Goal: Task Accomplishment & Management: Manage account settings

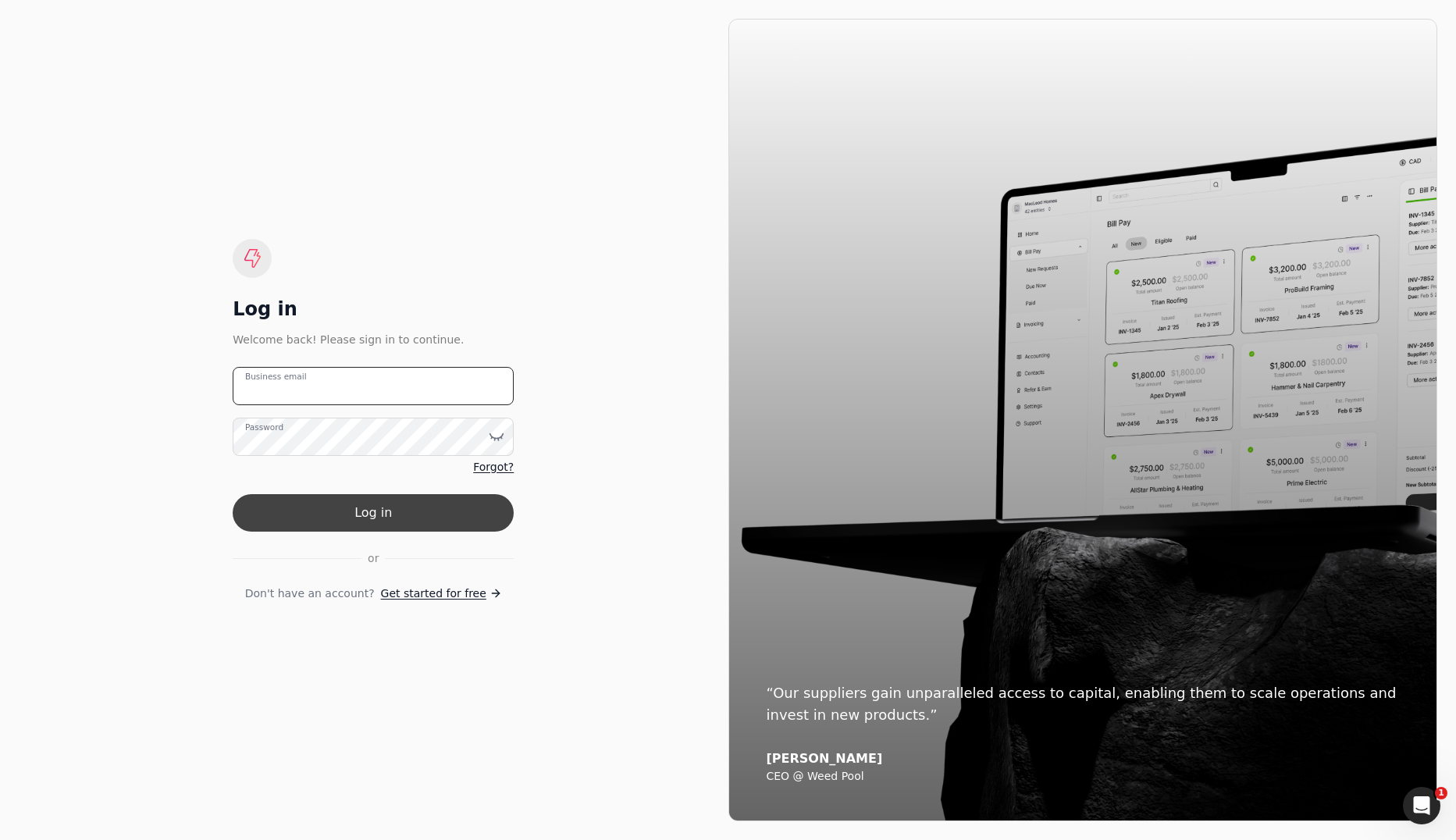
type email "[EMAIL_ADDRESS][DOMAIN_NAME]"
click at [374, 526] on button "Log in" at bounding box center [373, 512] width 281 height 37
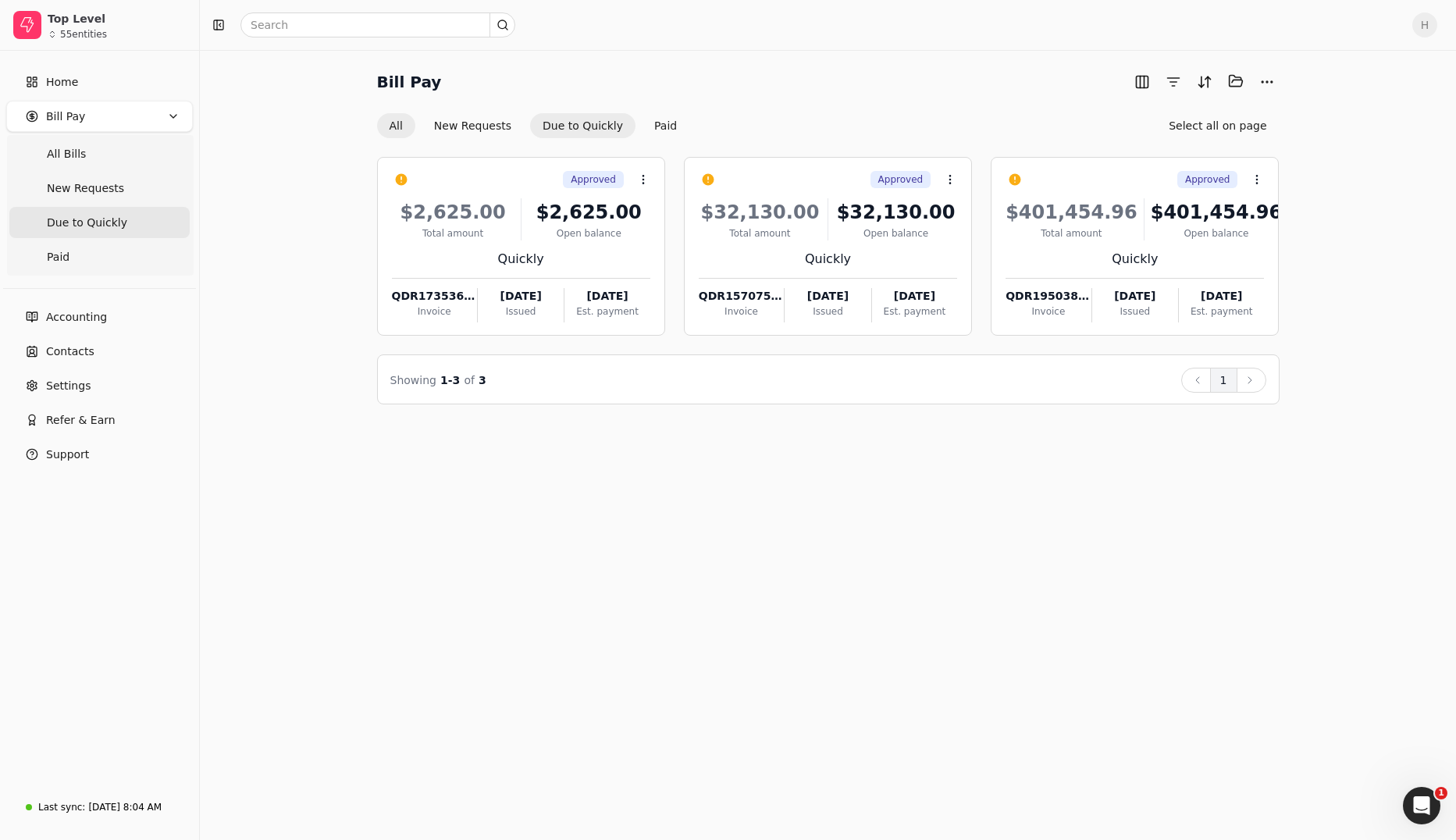
click at [398, 137] on button "All" at bounding box center [396, 125] width 38 height 25
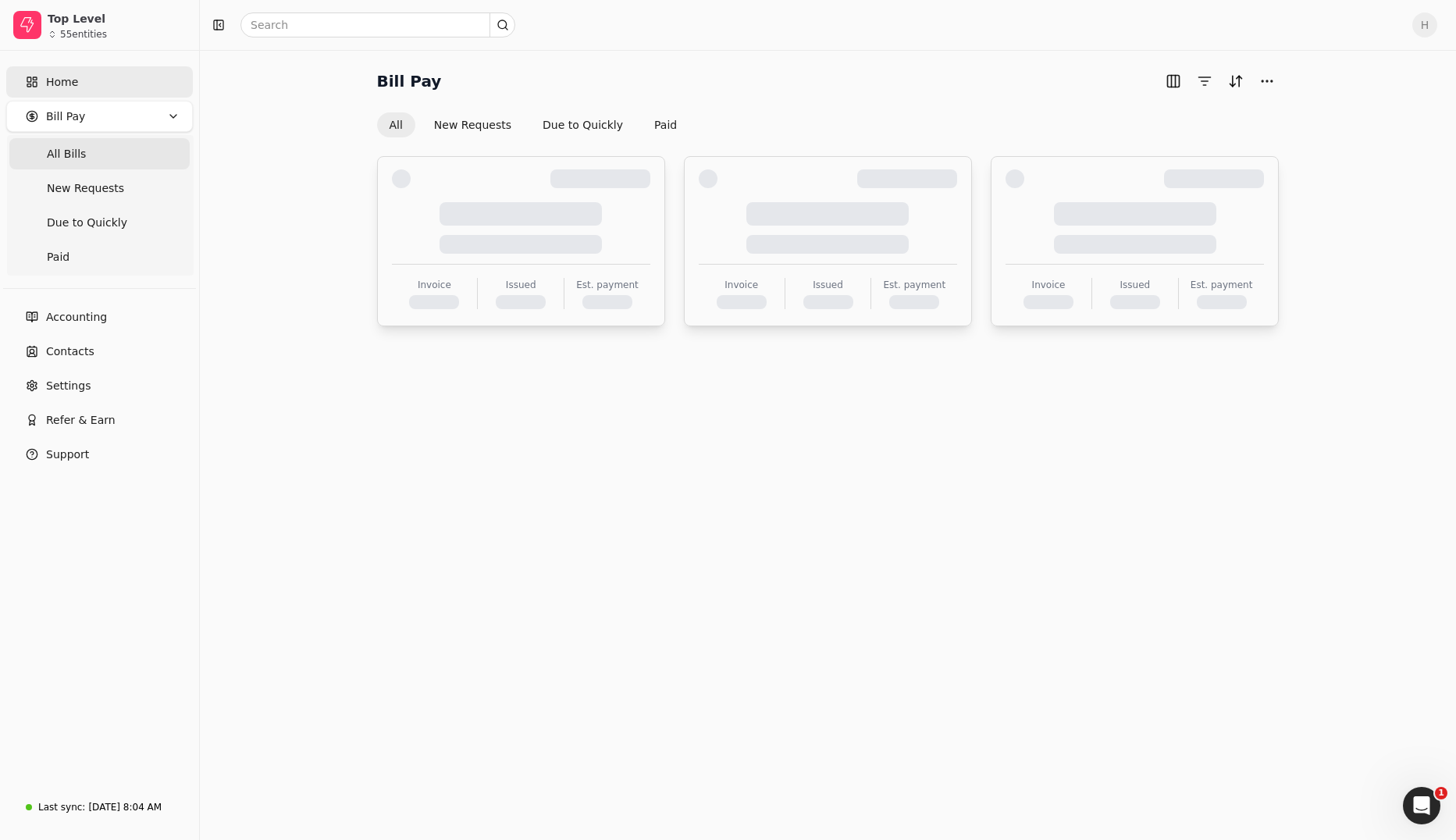
click at [85, 77] on link "Home" at bounding box center [100, 82] width 187 height 32
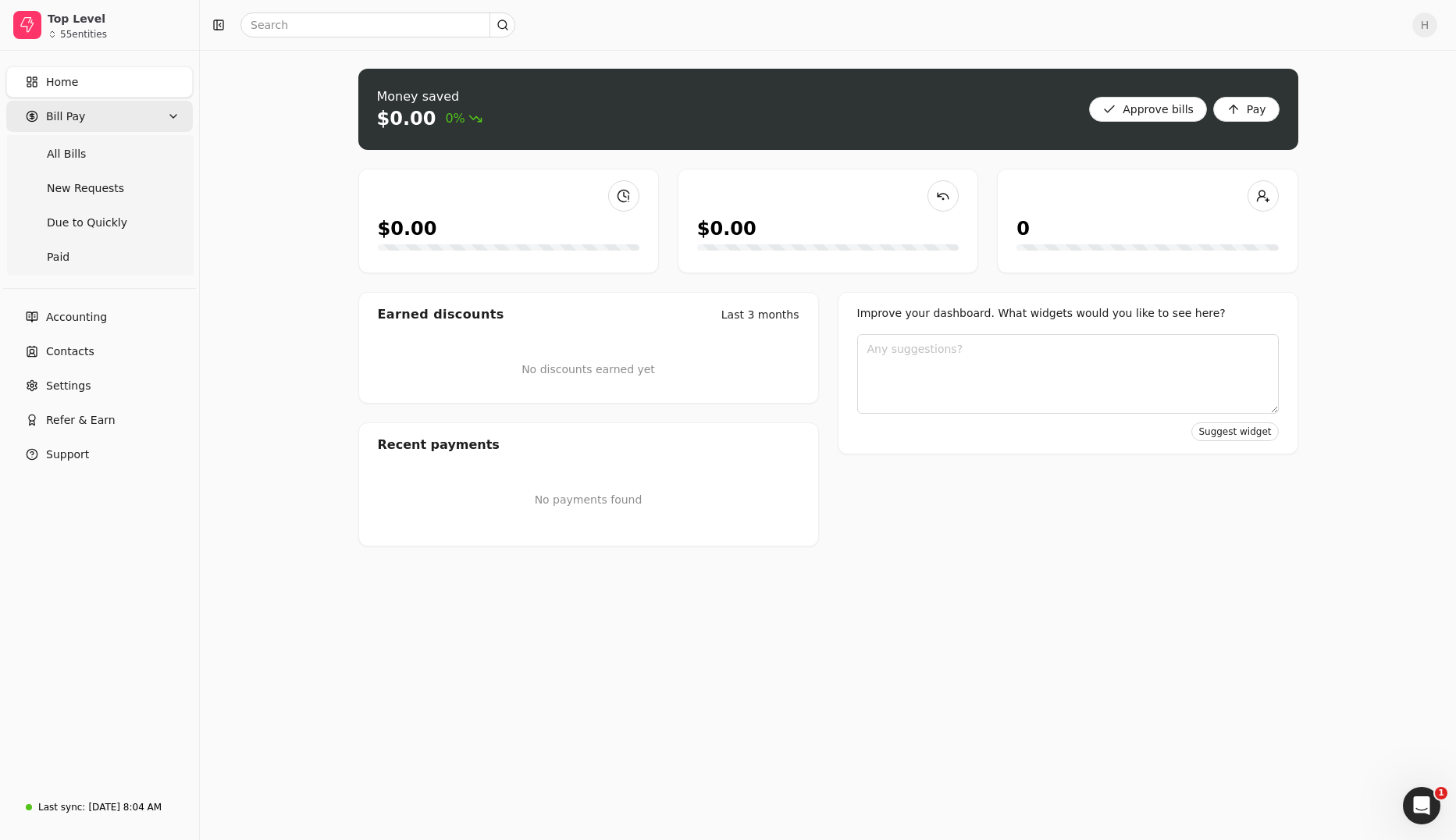
click at [172, 119] on icon "button" at bounding box center [173, 116] width 12 height 12
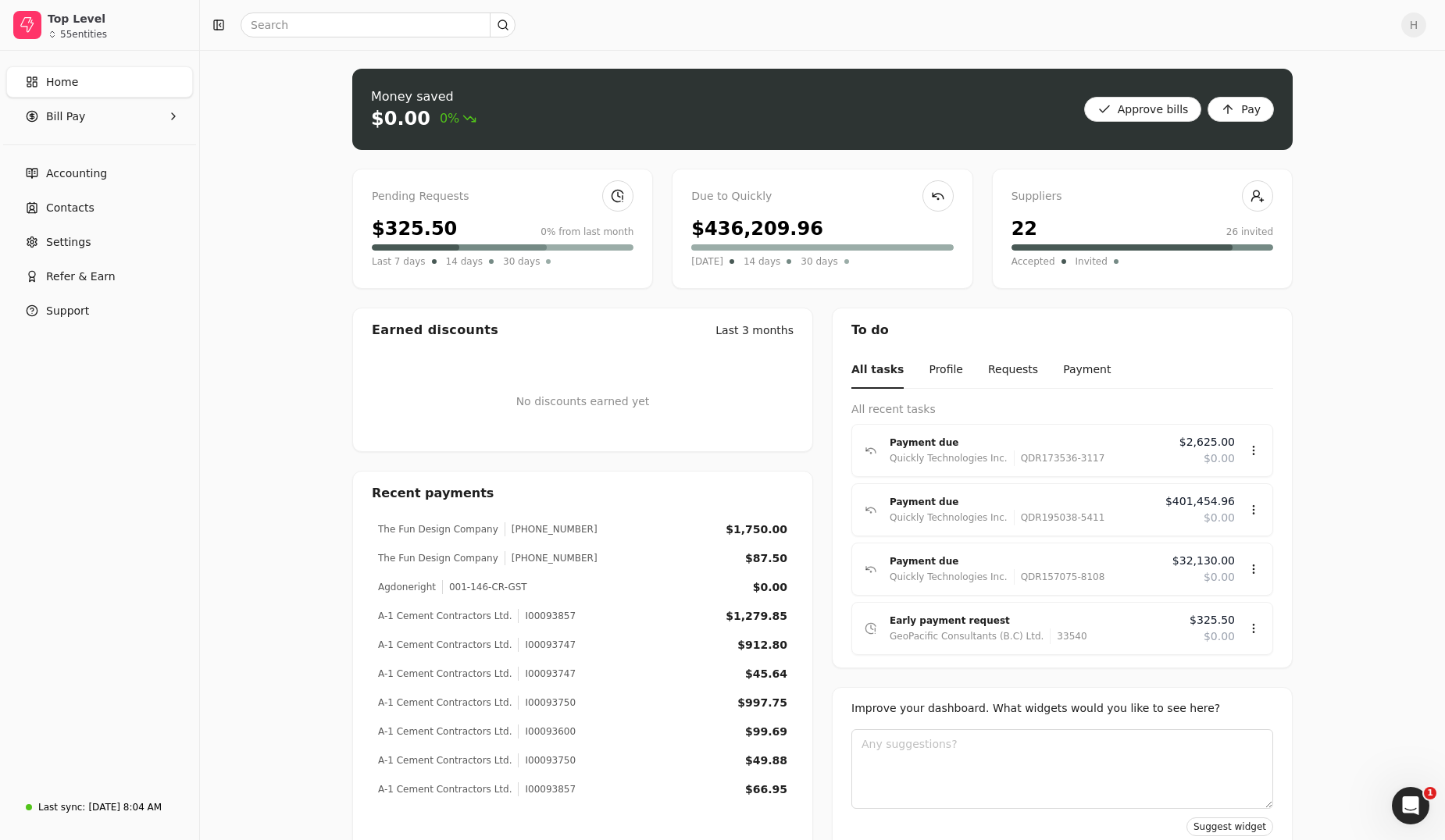
click at [101, 81] on link "Home" at bounding box center [100, 82] width 187 height 32
click at [1370, 372] on div "Money saved $0.00 0% Approve bills Pay Pending Requests $325.50 0% from last mo…" at bounding box center [822, 459] width 1245 height 818
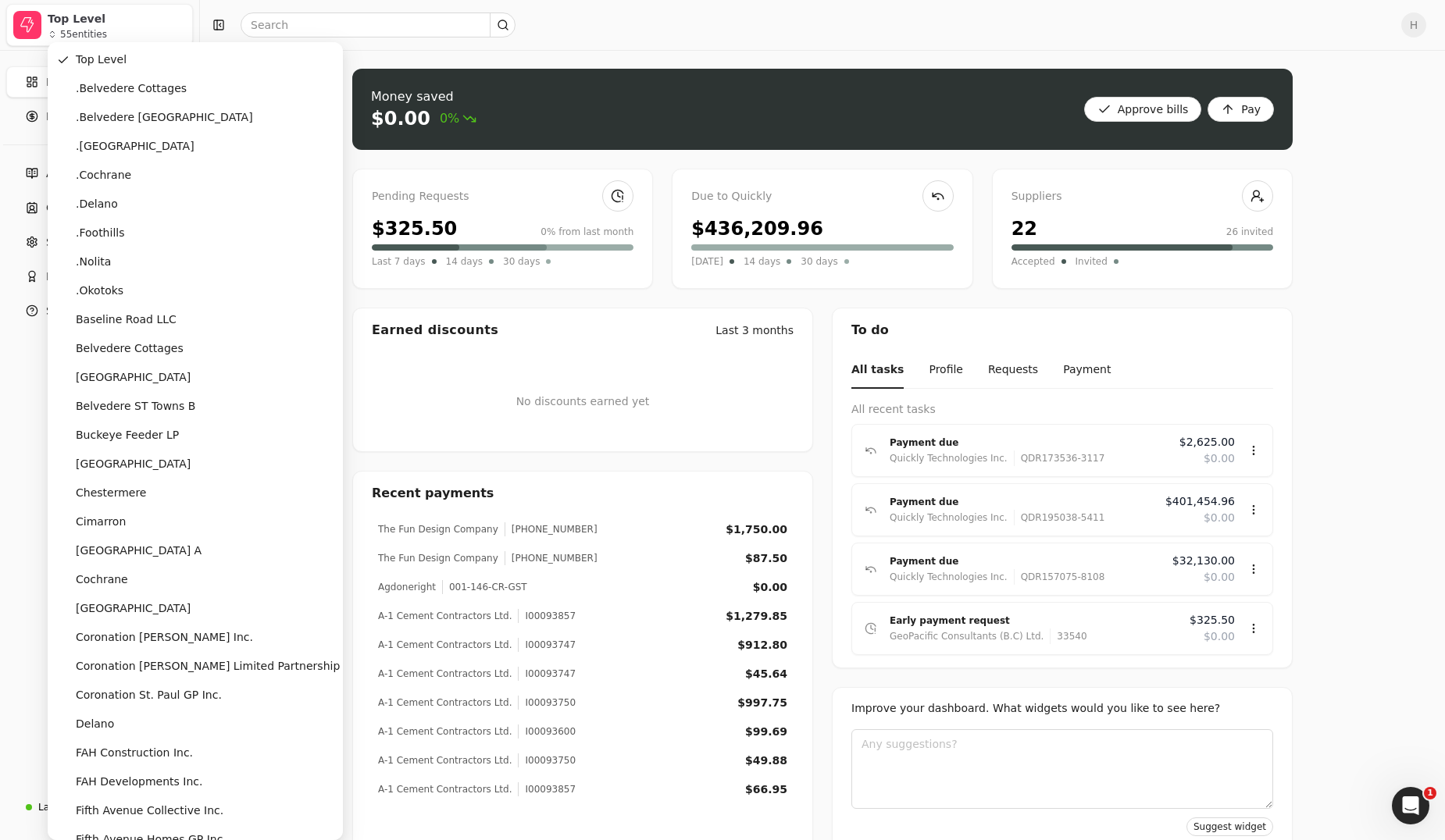
click at [86, 36] on div "55 entities" at bounding box center [83, 34] width 47 height 9
drag, startPoint x: 326, startPoint y: 500, endPoint x: 311, endPoint y: 515, distance: 21.2
click at [324, 503] on div "Money saved $0.00 0% Approve bills Pay Pending Requests $325.50 0% from last mo…" at bounding box center [822, 459] width 1245 height 818
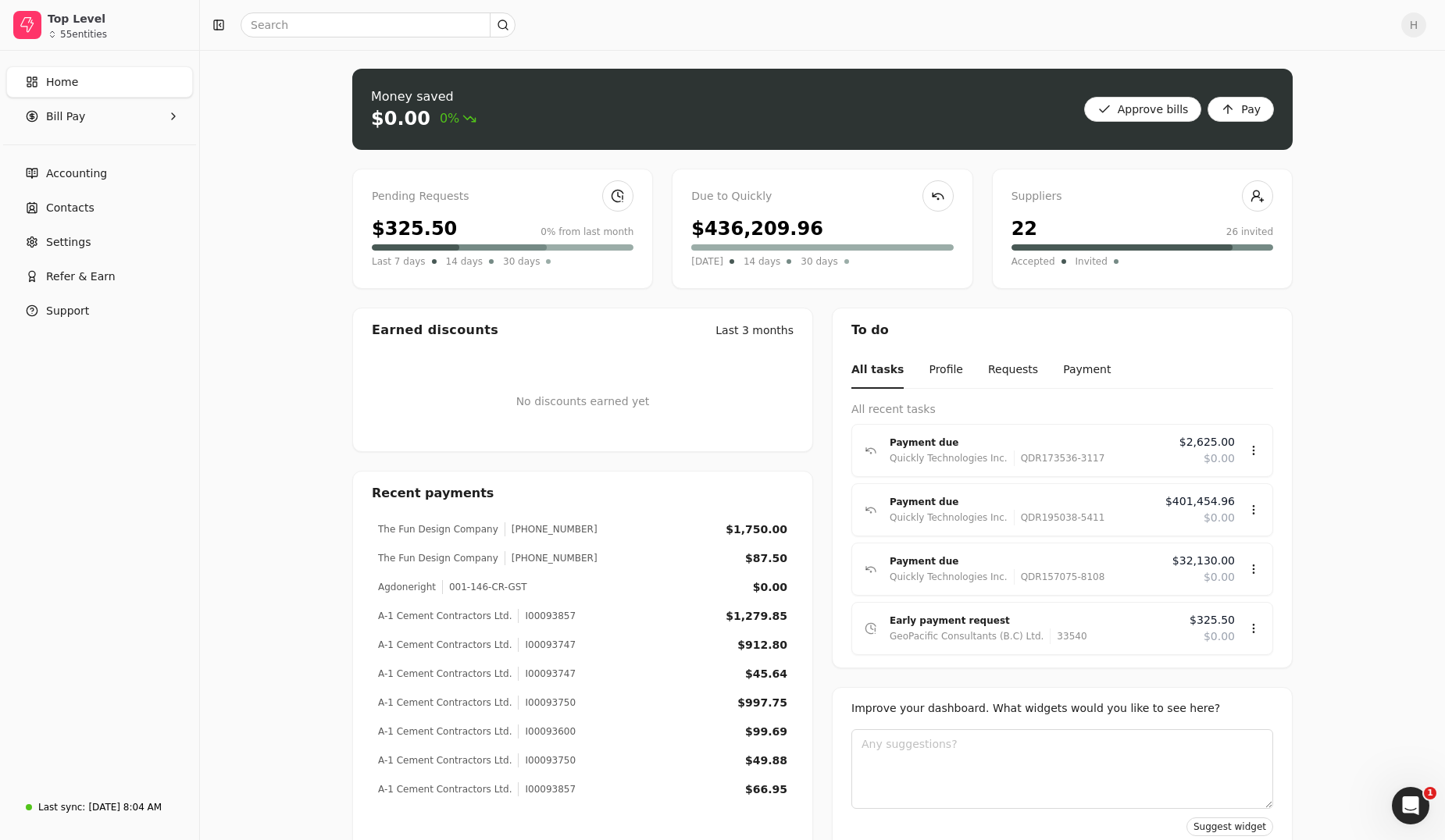
click at [1443, 30] on div "H" at bounding box center [822, 25] width 1245 height 50
click at [1427, 29] on span "H" at bounding box center [1413, 25] width 25 height 25
click at [1359, 115] on link "Sign Out" at bounding box center [1350, 117] width 169 height 26
click at [1295, 256] on div "Money saved $0.00 0% Approve bills Pay Pending Requests $325.50 0% from last mo…" at bounding box center [822, 459] width 1245 height 818
